Goal: Navigation & Orientation: Find specific page/section

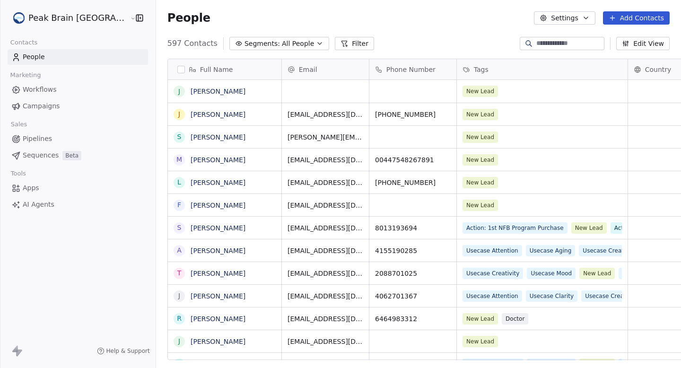
scroll to position [324, 553]
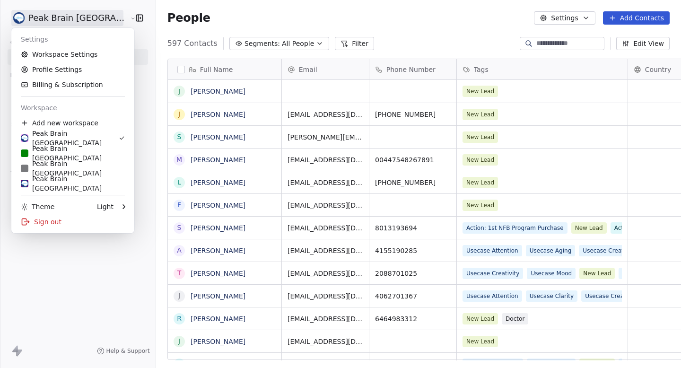
click at [70, 20] on html "Peak Brain [GEOGRAPHIC_DATA] Contacts People Marketing Workflows Campaigns Sale…" at bounding box center [340, 184] width 681 height 368
click at [55, 148] on link "Peak Brain [GEOGRAPHIC_DATA]" at bounding box center [72, 153] width 115 height 15
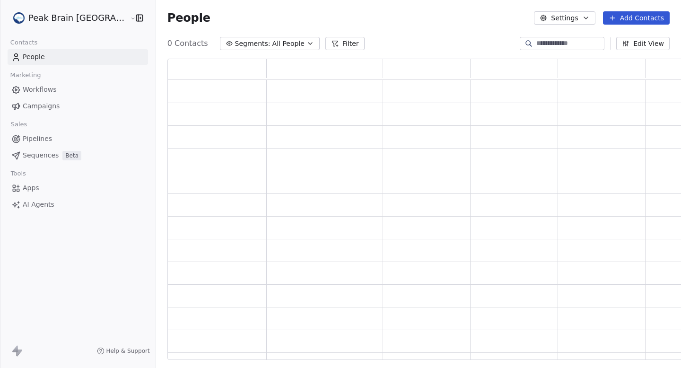
scroll to position [301, 531]
click at [63, 19] on html "Peak Brain UK Contacts People Marketing Workflows Campaigns Sales Pipelines Seq…" at bounding box center [340, 184] width 681 height 368
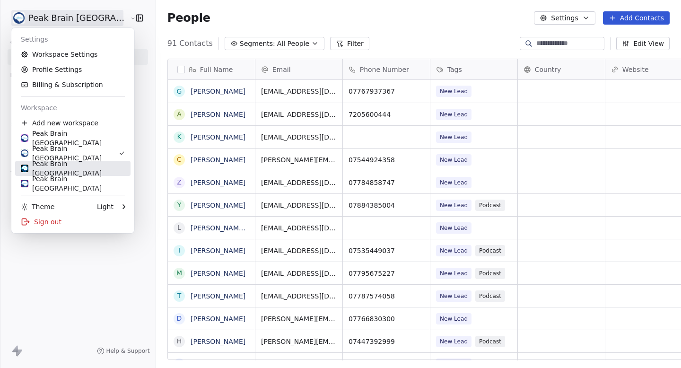
scroll to position [324, 553]
click at [61, 168] on div "Peak Brain [GEOGRAPHIC_DATA]" at bounding box center [73, 168] width 104 height 19
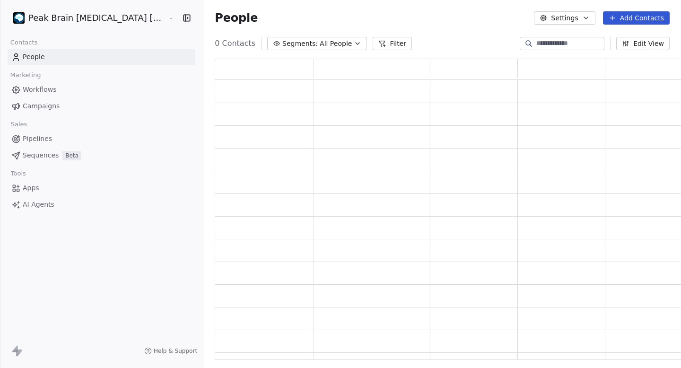
scroll to position [301, 489]
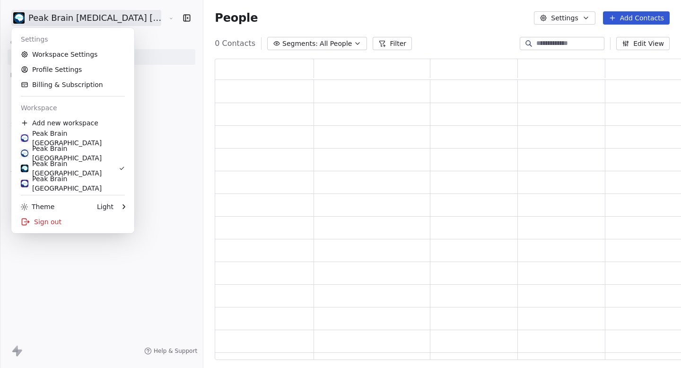
click at [79, 17] on html "Peak Brain [MEDICAL_DATA] [GEOGRAPHIC_DATA] AB Contacts People Marketing Workfl…" at bounding box center [340, 184] width 681 height 368
click at [81, 181] on div "Peak Brain [GEOGRAPHIC_DATA]" at bounding box center [73, 183] width 104 height 19
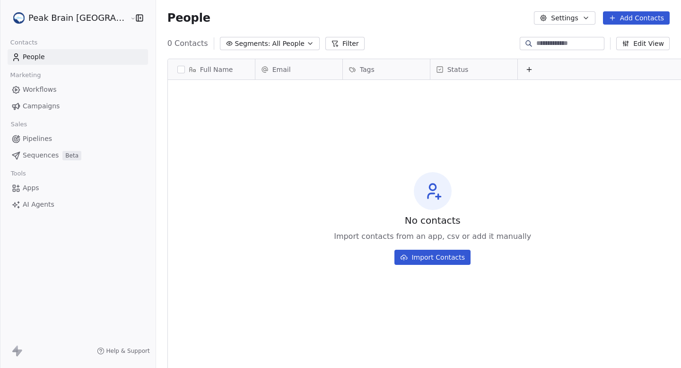
scroll to position [324, 553]
